Goal: Information Seeking & Learning: Learn about a topic

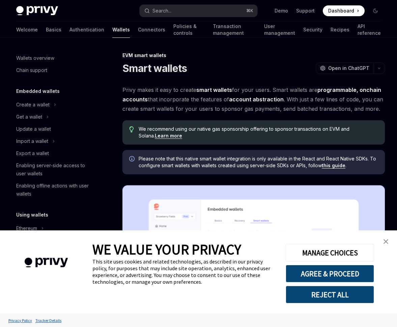
drag, startPoint x: 385, startPoint y: 225, endPoint x: 386, endPoint y: 230, distance: 5.1
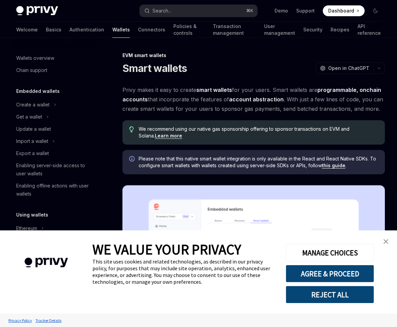
click at [387, 240] on img "close banner" at bounding box center [386, 241] width 5 height 5
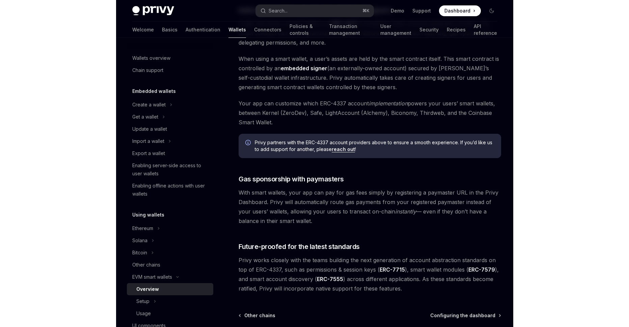
scroll to position [476, 0]
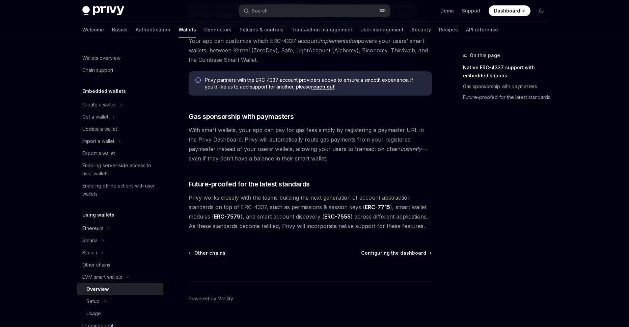
type textarea "*"
